Goal: Obtain resource: Download file/media

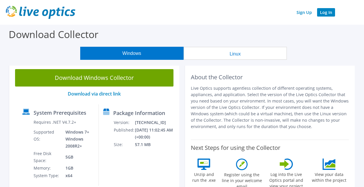
click at [327, 14] on link "Log In" at bounding box center [326, 12] width 18 height 8
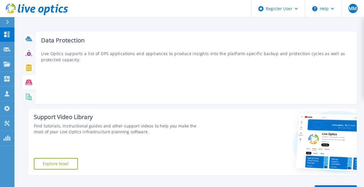
click at [31, 78] on div at bounding box center [29, 82] width 10 height 10
click at [28, 88] on div at bounding box center [28, 82] width 13 height 14
click at [27, 94] on icon at bounding box center [28, 96] width 7 height 7
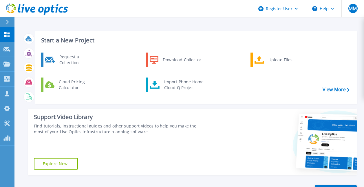
click at [7, 24] on icon at bounding box center [7, 22] width 3 height 5
